Goal: Find specific page/section: Find specific page/section

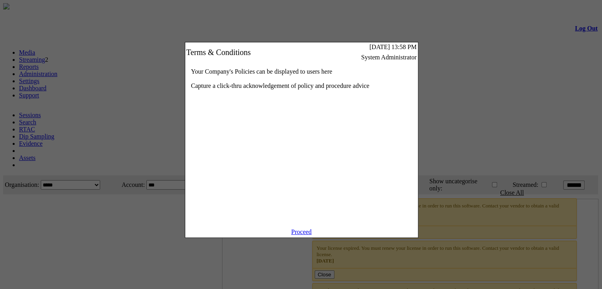
click at [307, 235] on link "Proceed" at bounding box center [301, 231] width 21 height 7
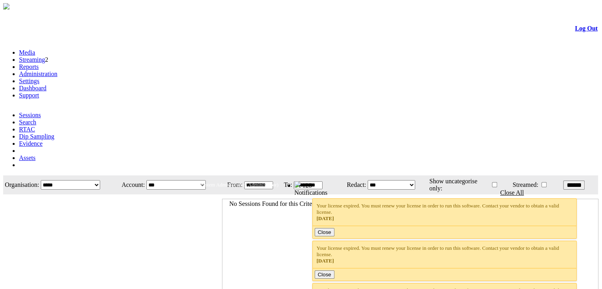
click at [57, 70] on link "Administration" at bounding box center [38, 73] width 38 height 7
